Goal: Information Seeking & Learning: Learn about a topic

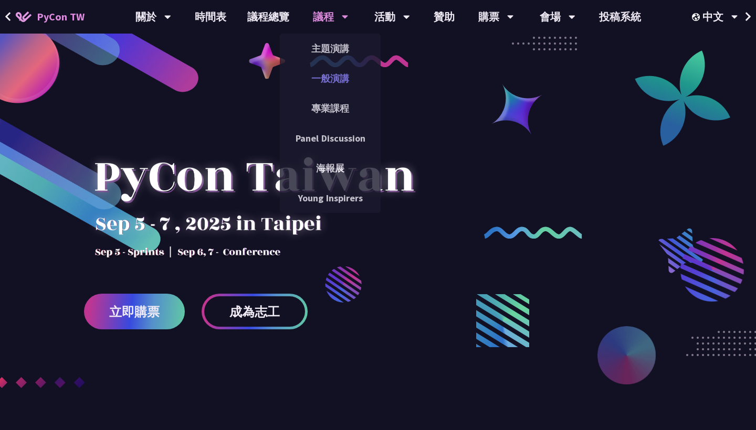
click at [346, 83] on link "一般演講" at bounding box center [330, 78] width 101 height 25
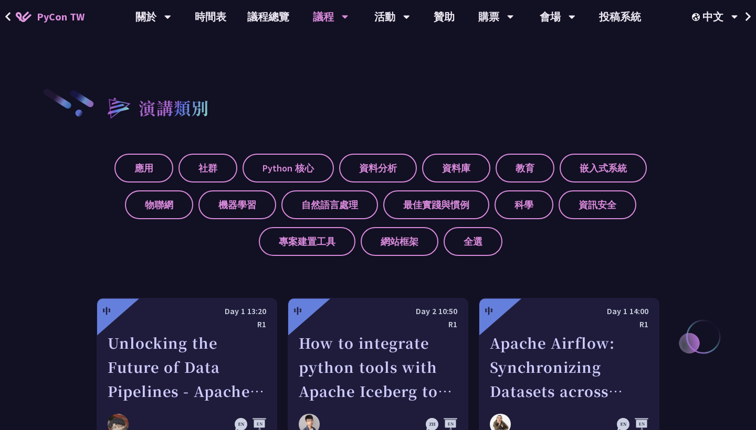
scroll to position [466, 0]
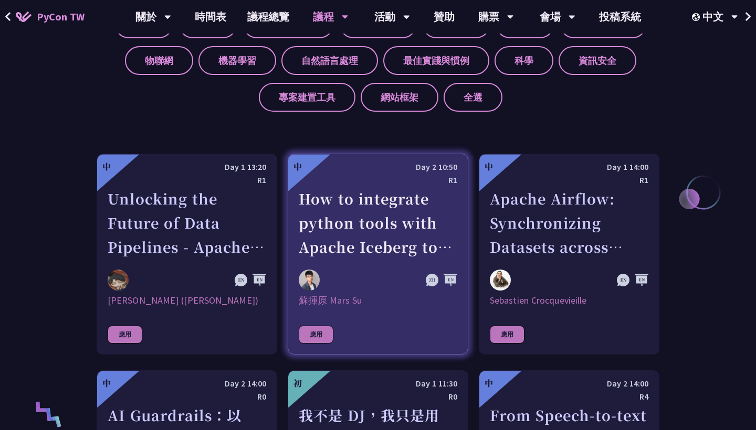
click at [383, 255] on div "How to integrate python tools with Apache Iceberg to build ETLT pipeline on Shi…" at bounding box center [378, 223] width 158 height 72
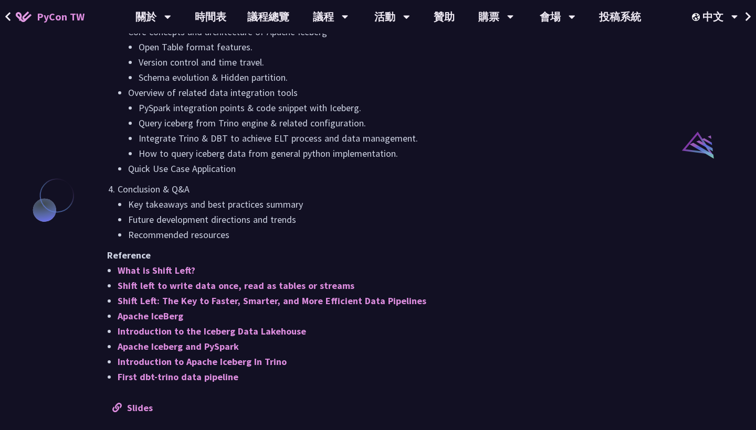
scroll to position [899, 0]
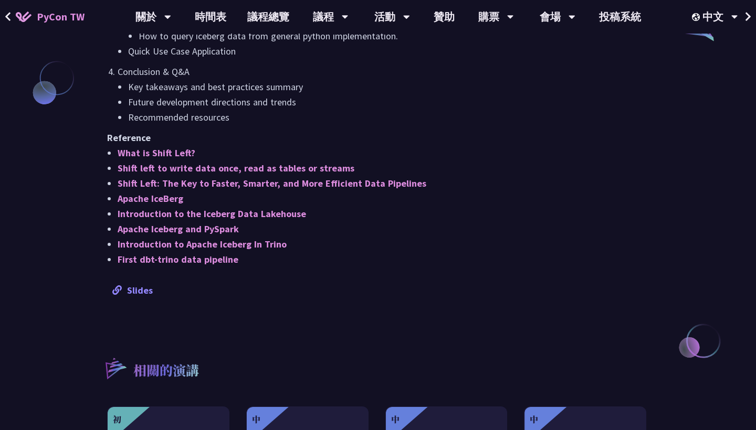
click at [131, 292] on link "Slides" at bounding box center [132, 290] width 40 height 12
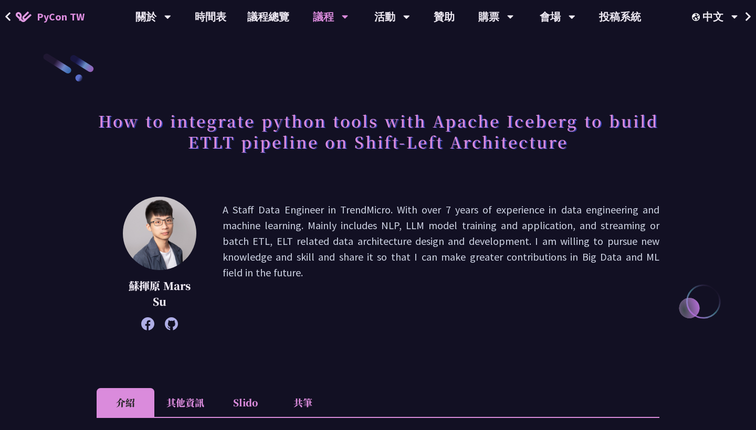
scroll to position [0, 0]
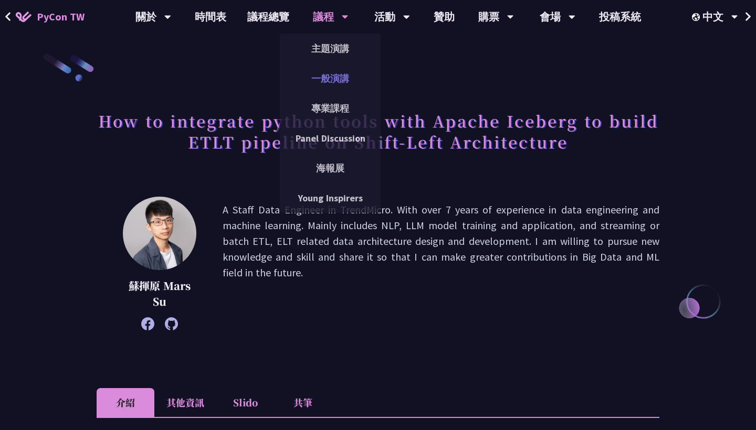
click at [333, 89] on link "一般演講" at bounding box center [330, 78] width 101 height 25
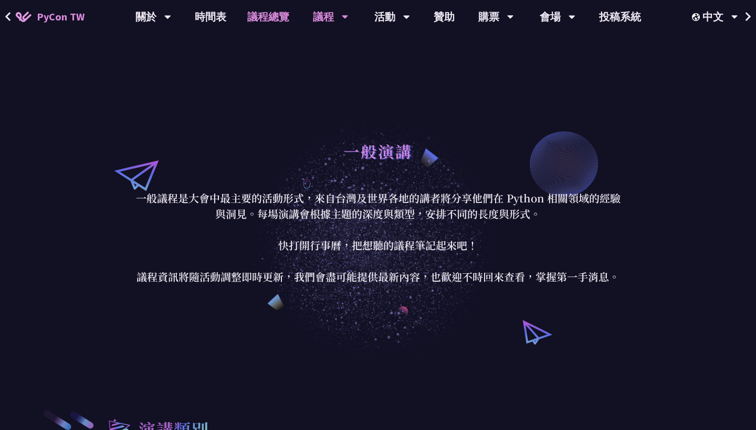
click at [272, 19] on link "議程總覽" at bounding box center [268, 17] width 63 height 34
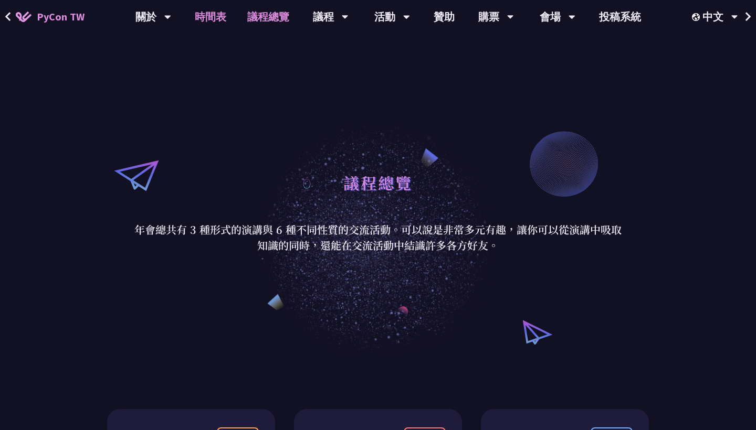
click at [215, 24] on link "時間表" at bounding box center [210, 17] width 52 height 34
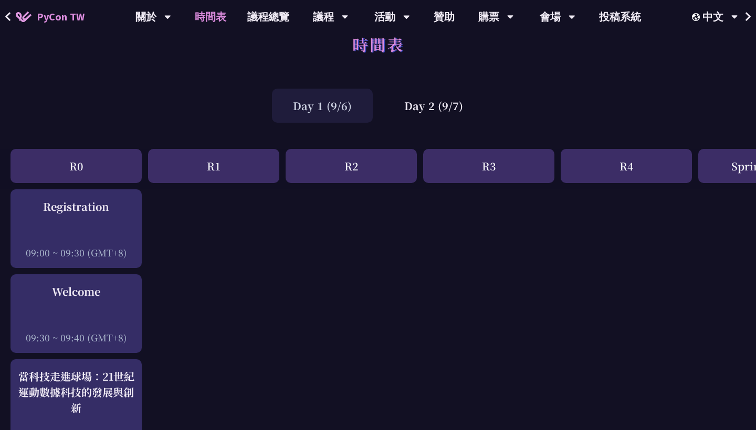
scroll to position [39, 0]
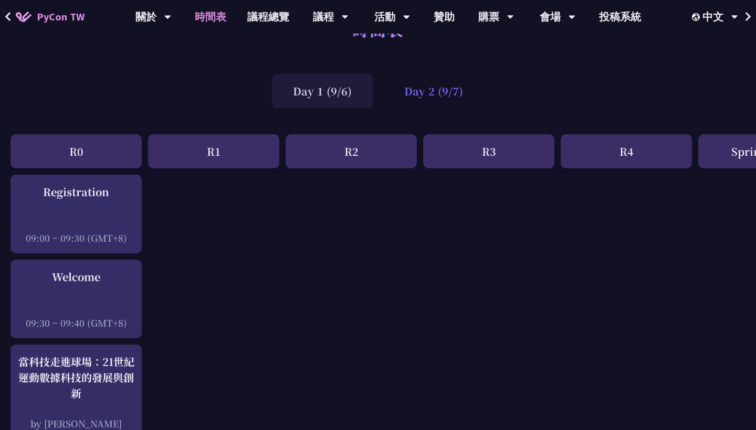
click at [408, 94] on div "Day 2 (9/7)" at bounding box center [433, 91] width 101 height 34
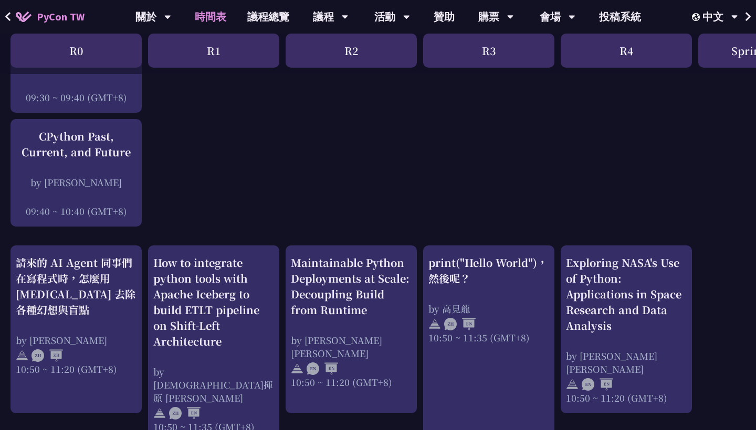
scroll to position [370, 0]
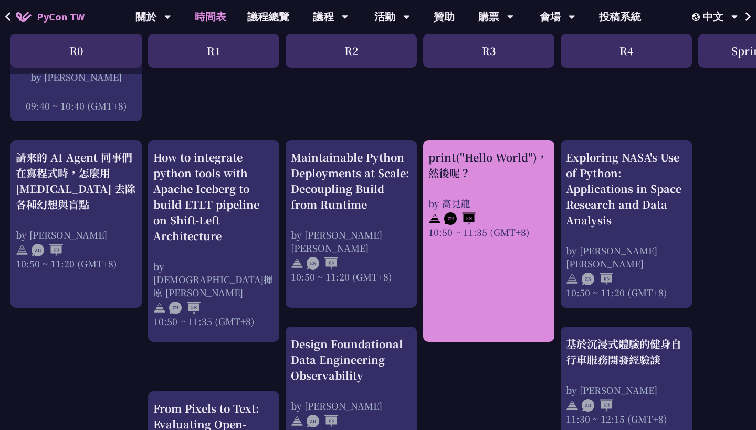
click at [495, 169] on div "print("Hello World")，然後呢？" at bounding box center [488, 165] width 121 height 31
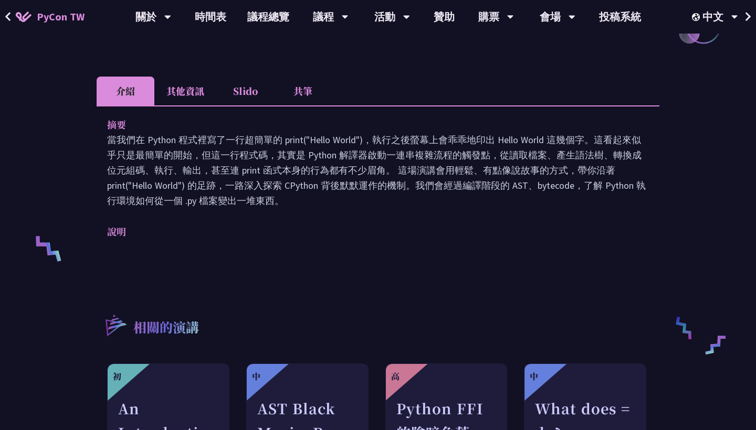
scroll to position [229, 0]
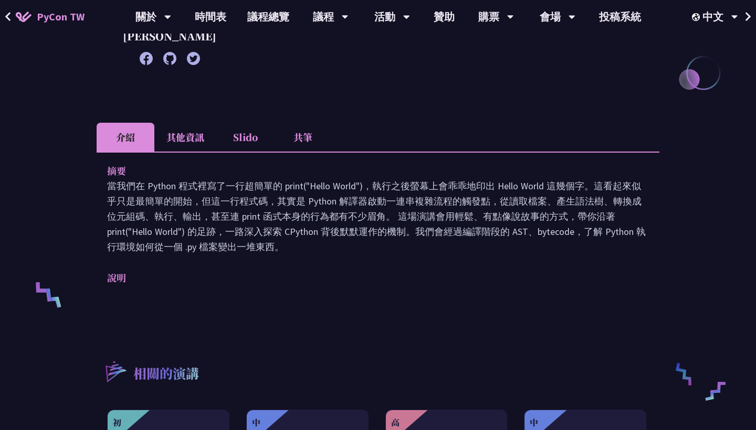
click at [116, 279] on p "說明" at bounding box center [367, 277] width 521 height 15
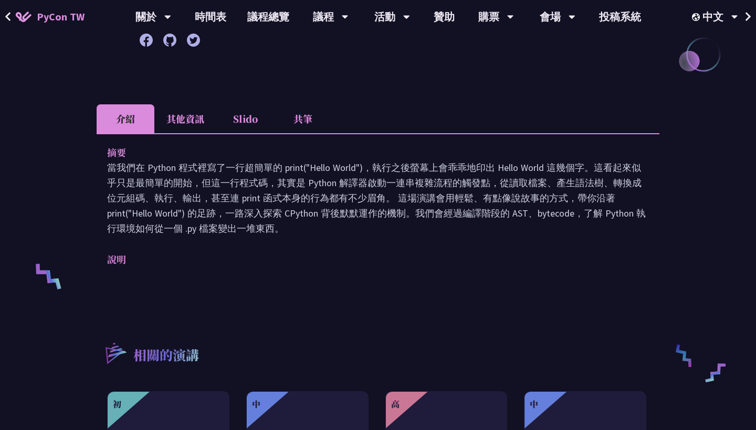
scroll to position [239, 0]
